Goal: Task Accomplishment & Management: Manage account settings

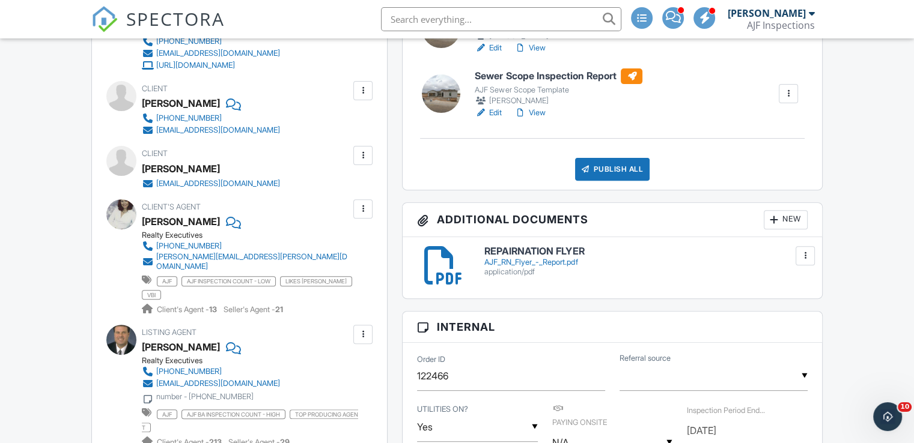
scroll to position [404, 0]
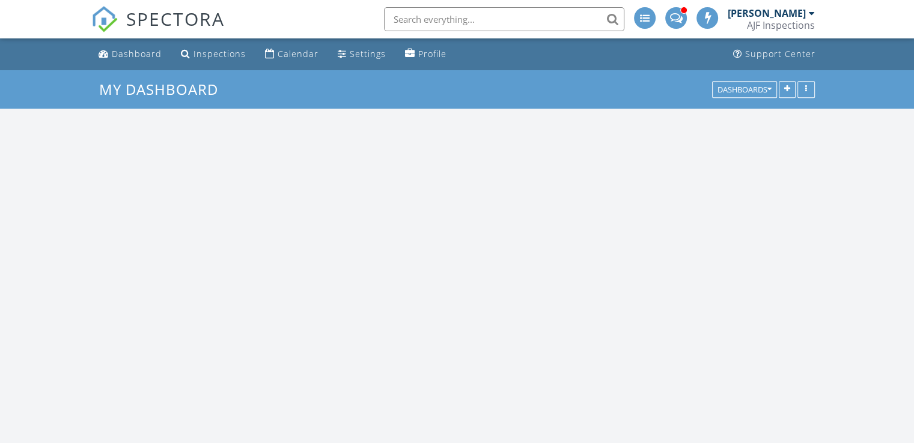
scroll to position [992, 932]
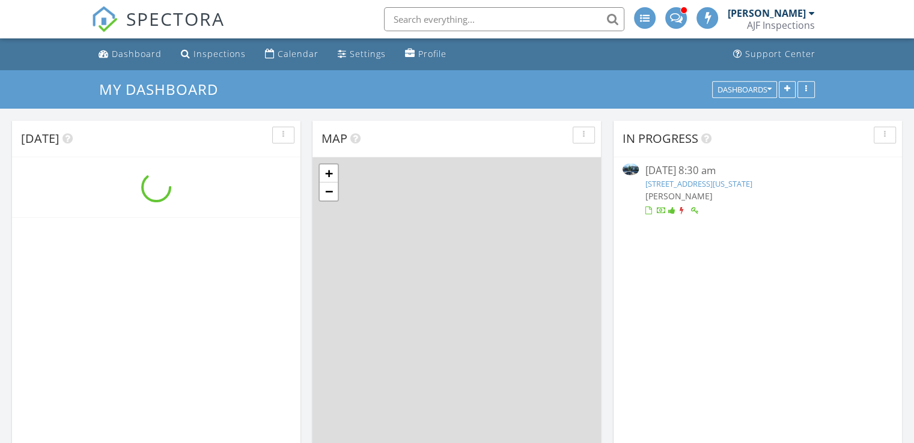
click at [492, 18] on input "text" at bounding box center [504, 19] width 240 height 24
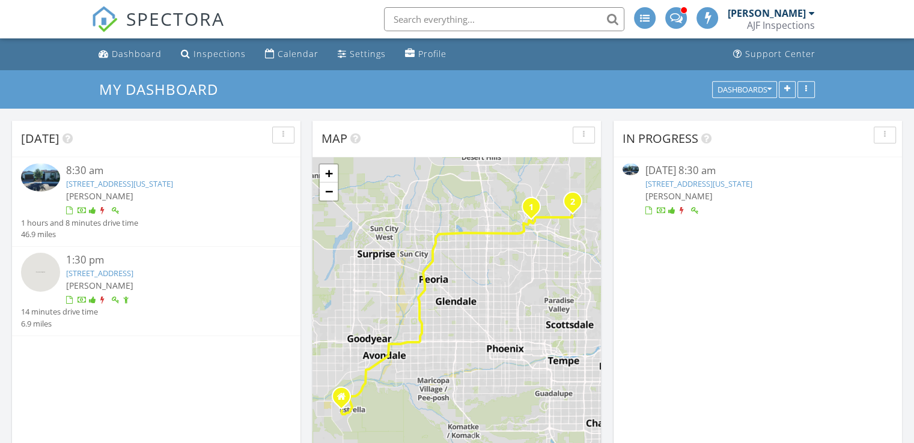
scroll to position [5, 6]
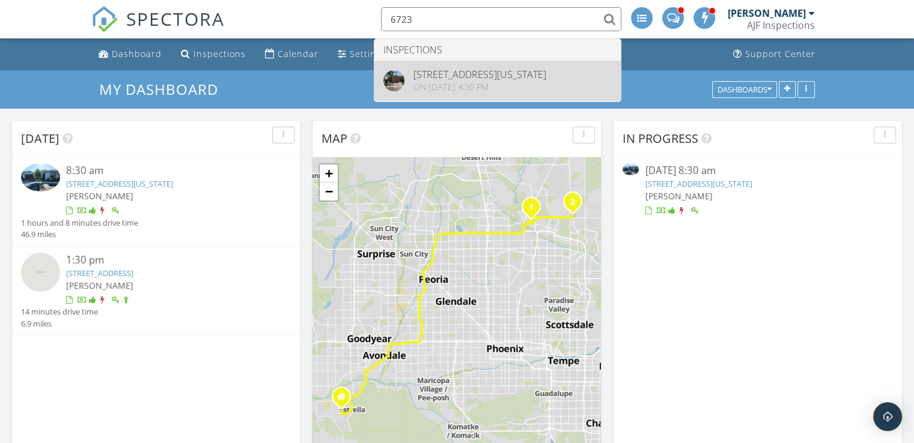
type input "6723"
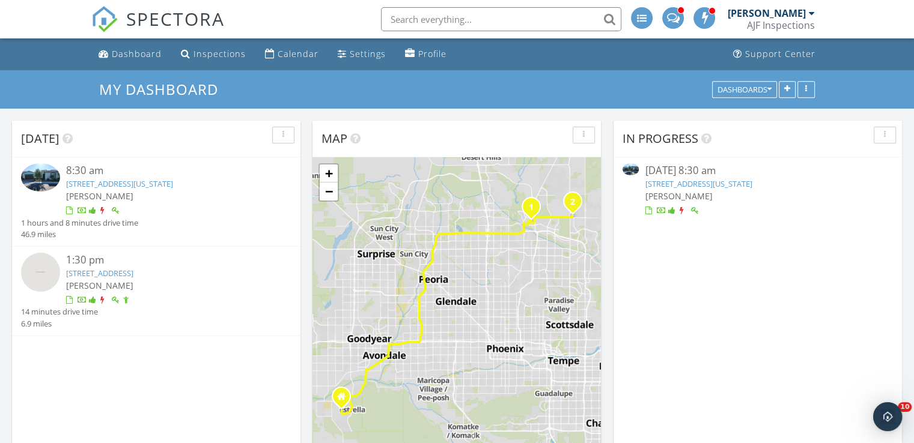
scroll to position [0, 0]
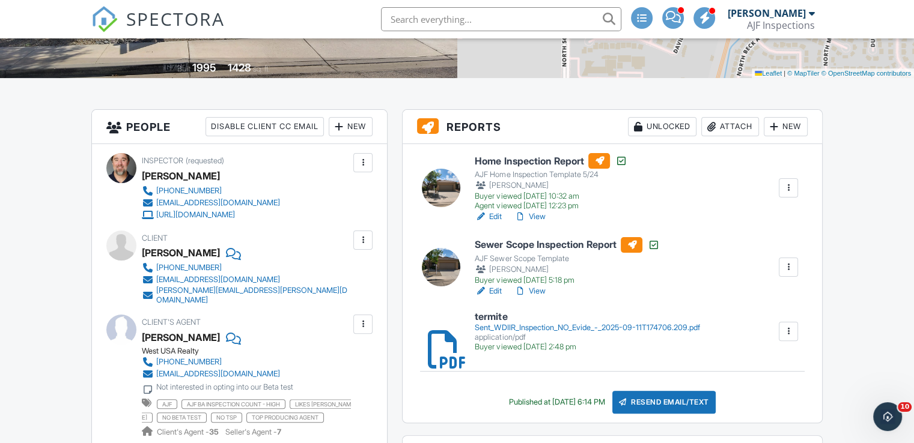
scroll to position [232, 0]
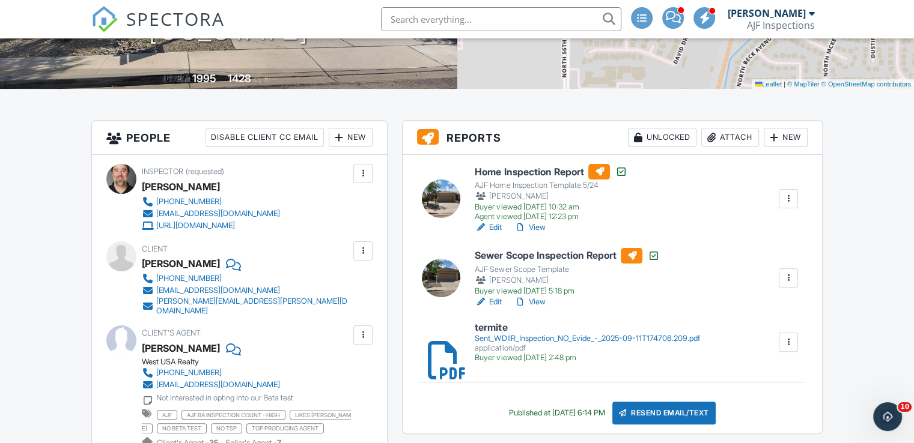
drag, startPoint x: 0, startPoint y: 0, endPoint x: 918, endPoint y: 31, distance: 918.4
click at [518, 340] on div "Sent_WDIIR_Inspection_NO_Evide_-_2025-09-11T174706.209.pdf" at bounding box center [587, 339] width 225 height 10
click at [786, 347] on div at bounding box center [788, 342] width 12 height 12
click at [781, 369] on link "Delete" at bounding box center [780, 374] width 44 height 13
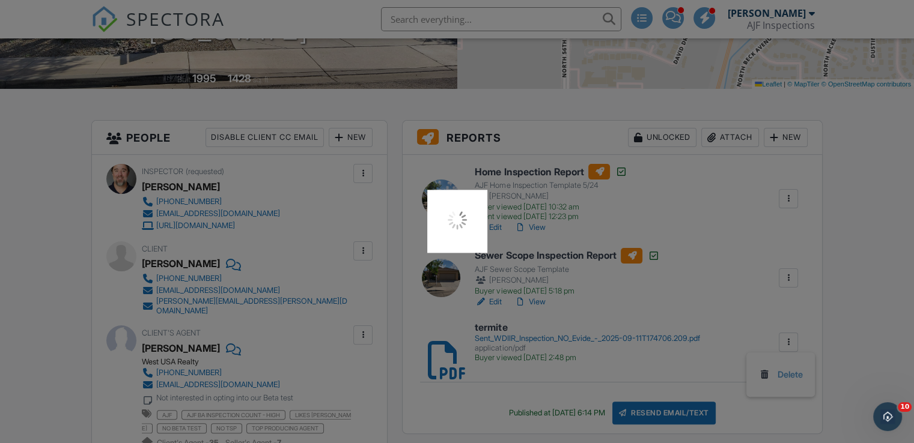
click at [891, 166] on div at bounding box center [457, 221] width 914 height 443
click at [870, 195] on div at bounding box center [457, 221] width 914 height 443
click at [877, 201] on div at bounding box center [457, 221] width 914 height 443
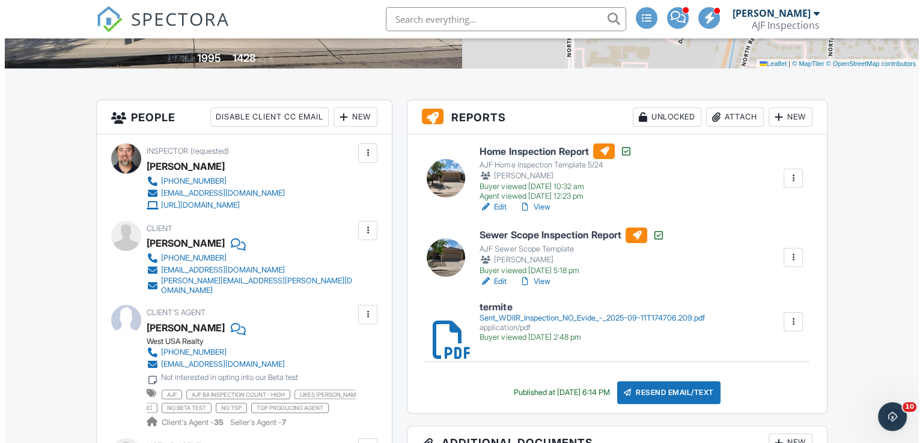
scroll to position [222, 0]
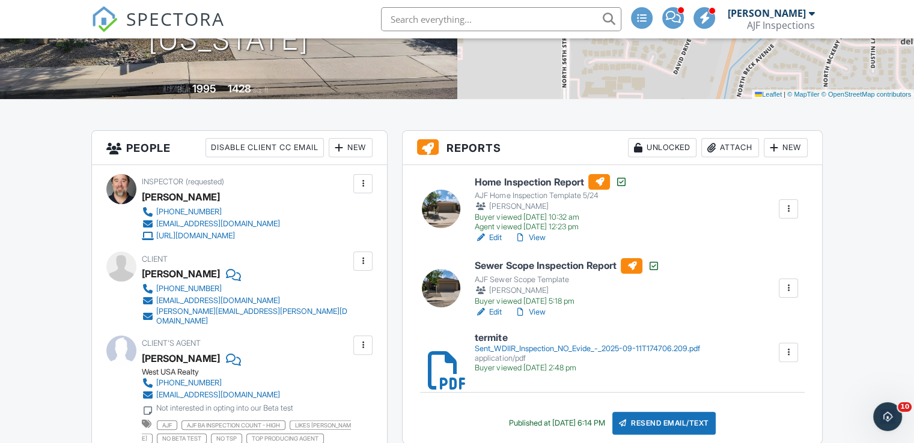
click at [739, 145] on div "Attach" at bounding box center [730, 147] width 58 height 19
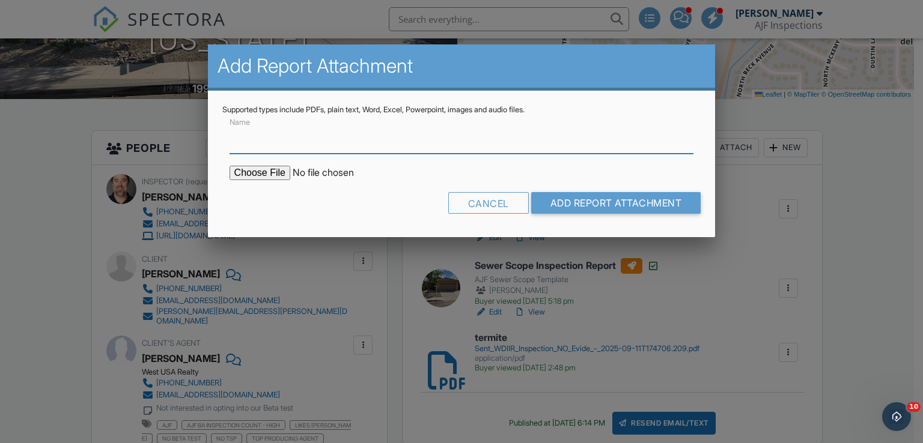
click at [419, 142] on input "Name" at bounding box center [461, 138] width 464 height 29
type input "termite"
click at [270, 169] on input "file" at bounding box center [331, 173] width 204 height 14
type input "C:\fakepath\Sent_WDIIR Inspection NO Evide - 2025-09-29T133844.149.pdf"
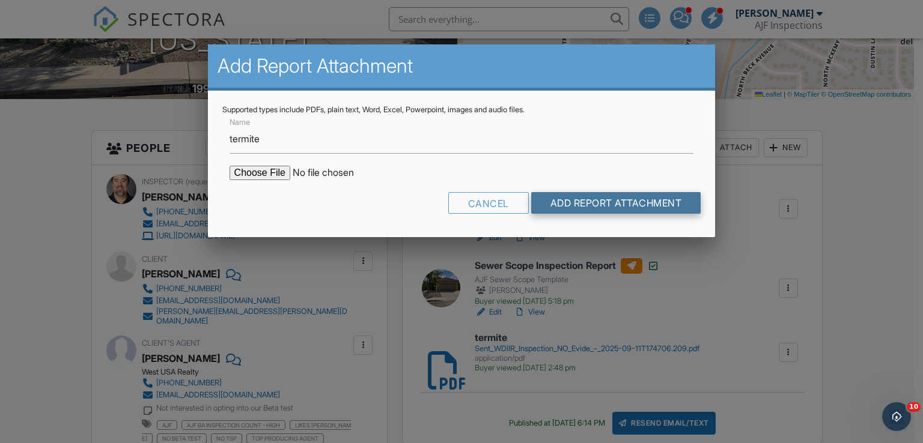
click at [586, 202] on input "Add Report Attachment" at bounding box center [616, 203] width 170 height 22
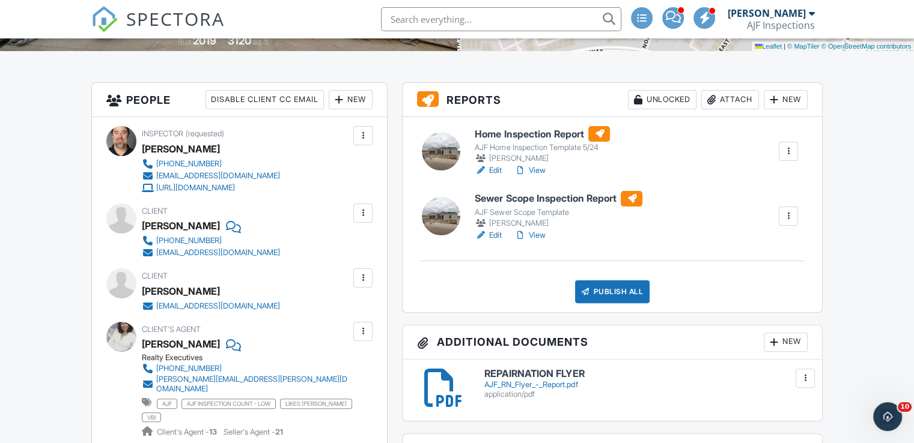
scroll to position [247, 0]
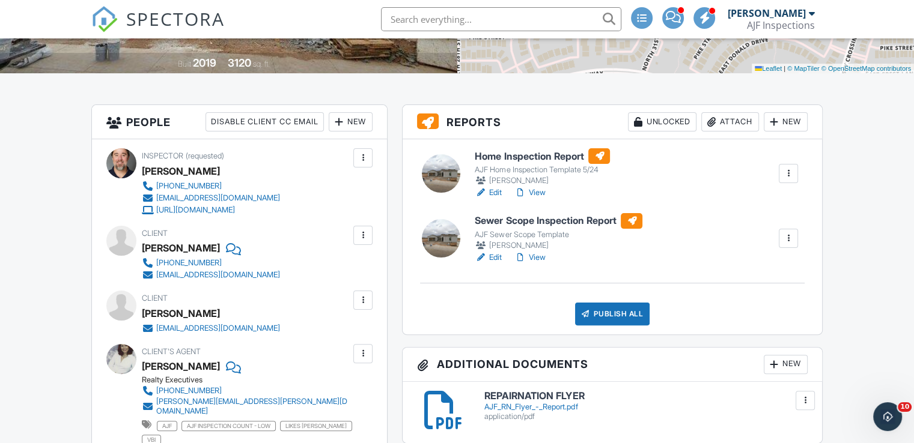
click at [543, 191] on link "View" at bounding box center [529, 193] width 31 height 12
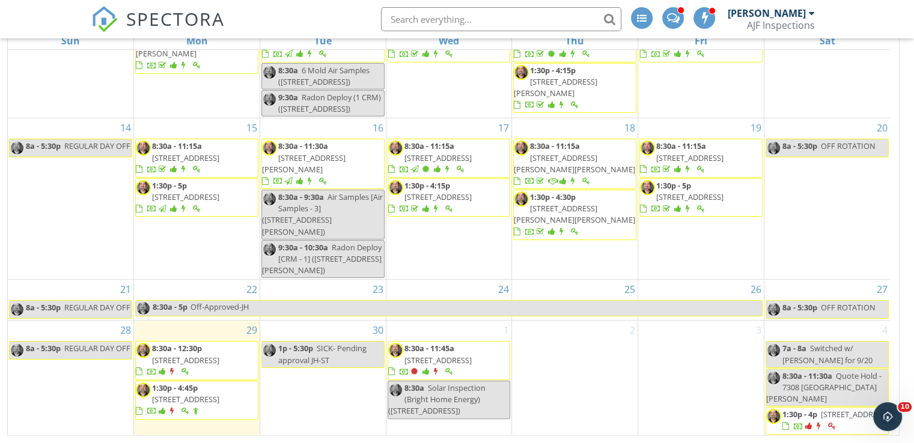
scroll to position [273, 0]
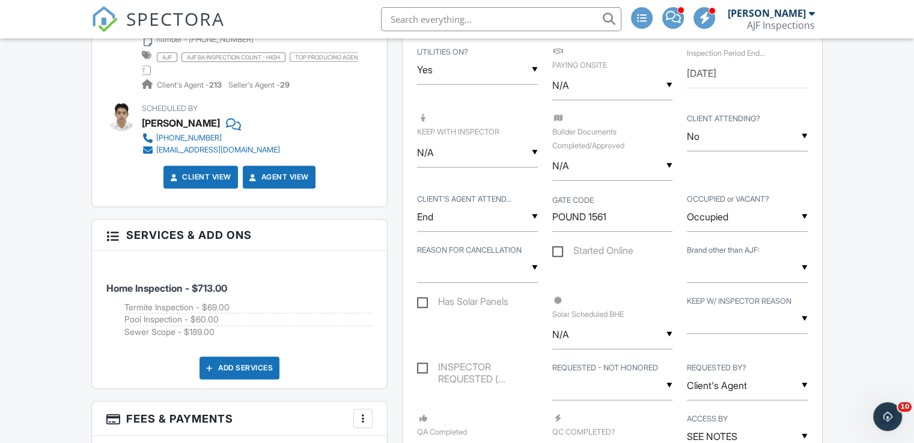
scroll to position [517, 0]
